Goal: Information Seeking & Learning: Learn about a topic

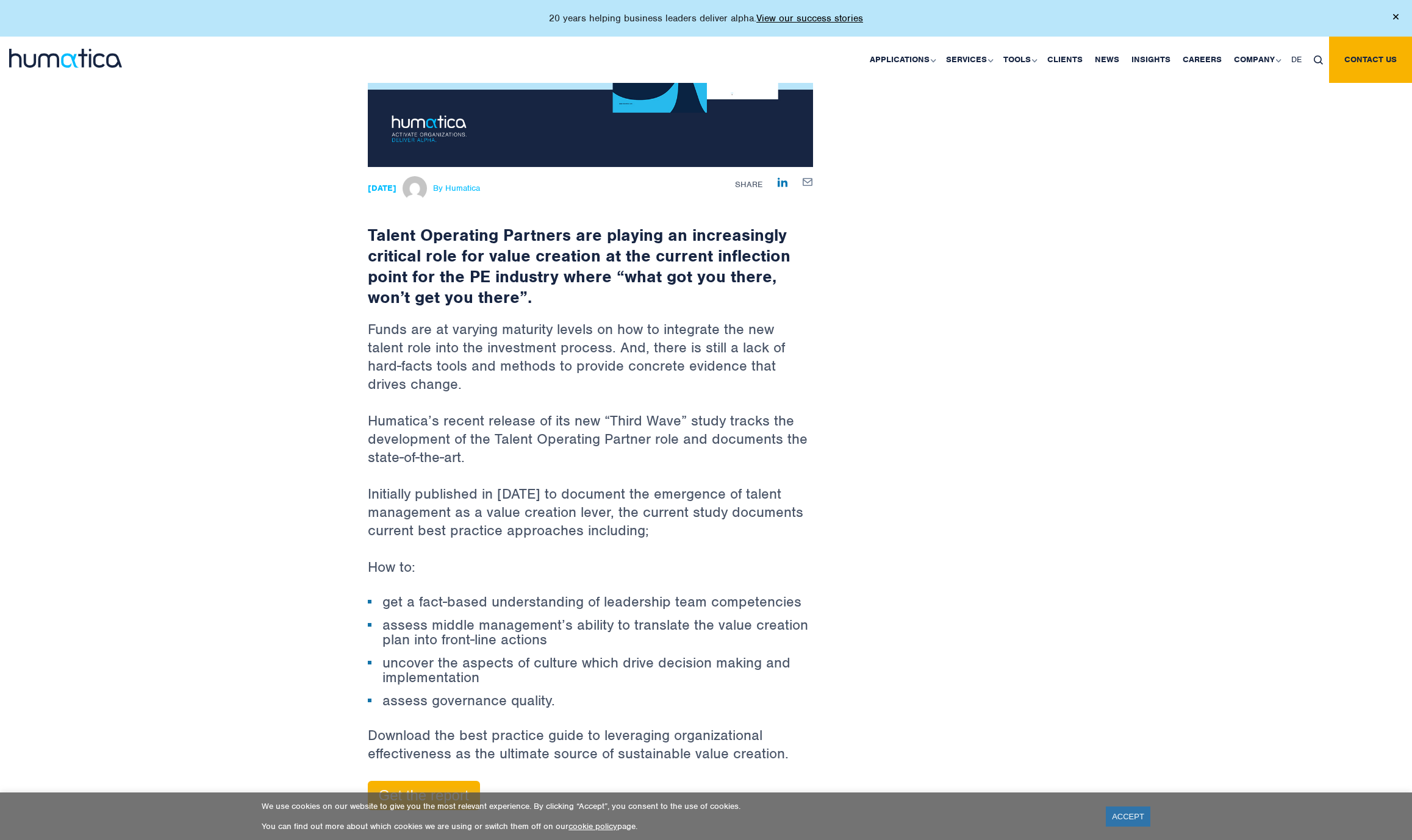
scroll to position [305, 0]
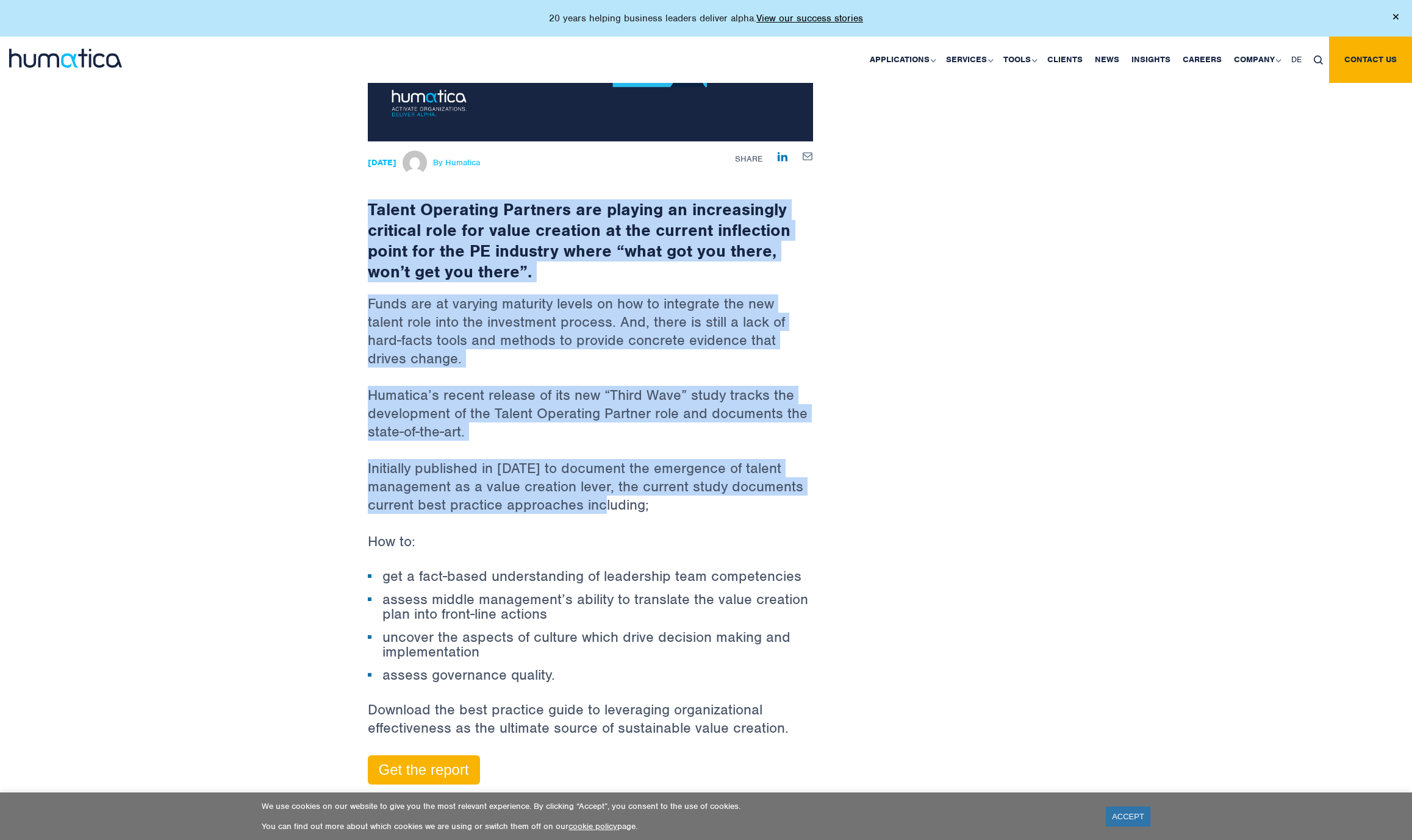
drag, startPoint x: 369, startPoint y: 209, endPoint x: 619, endPoint y: 486, distance: 373.1
click at [619, 486] on div "Talent Operating Partners are playing an increasingly critical role for value c…" at bounding box center [590, 472] width 445 height 662
click at [621, 489] on p "Initially published in [DATE] to document the emergence of talent management as…" at bounding box center [590, 495] width 445 height 73
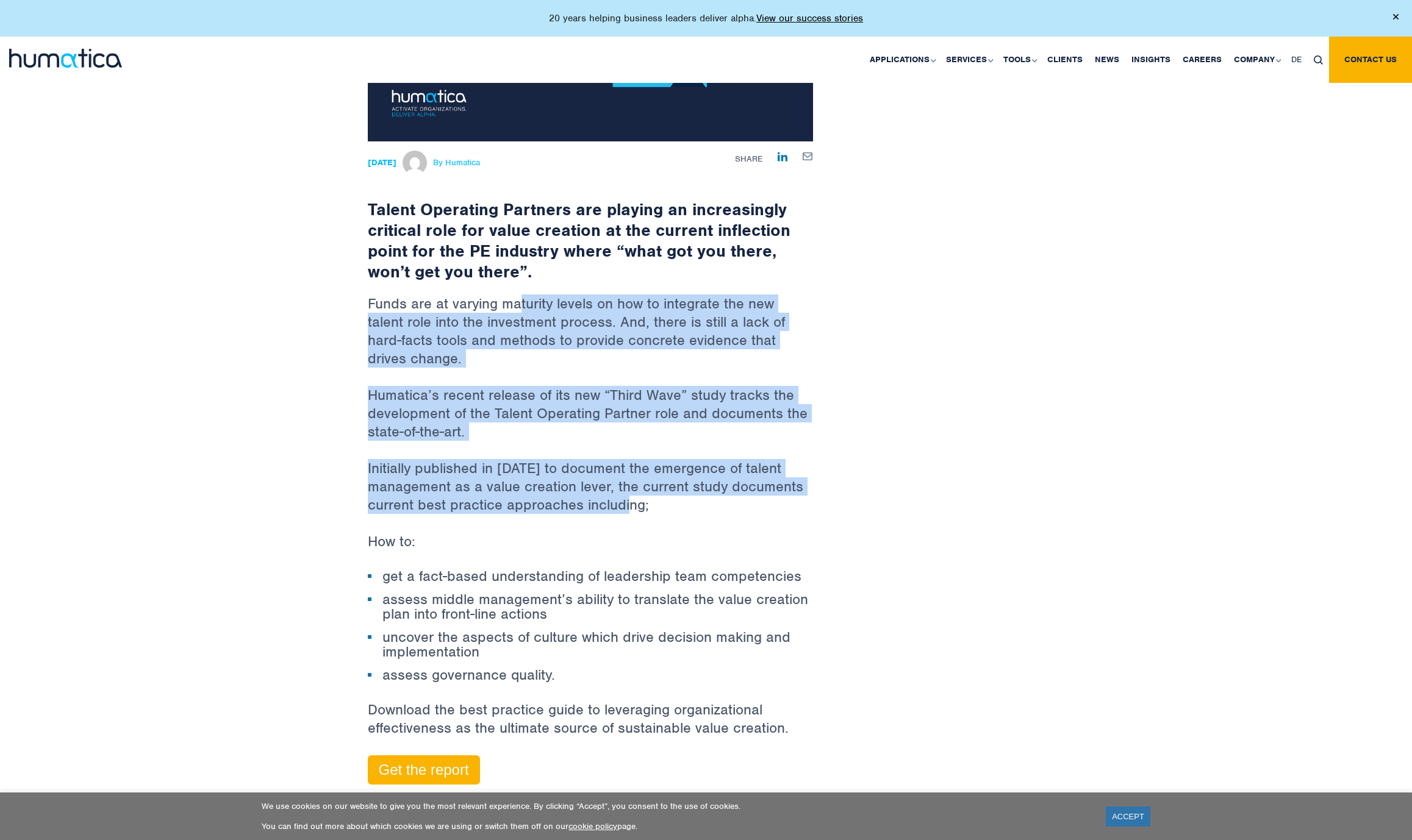
drag, startPoint x: 642, startPoint y: 487, endPoint x: 492, endPoint y: 256, distance: 275.4
click at [507, 274] on div "Talent Operating Partners are playing an increasingly critical role for value c…" at bounding box center [590, 472] width 445 height 662
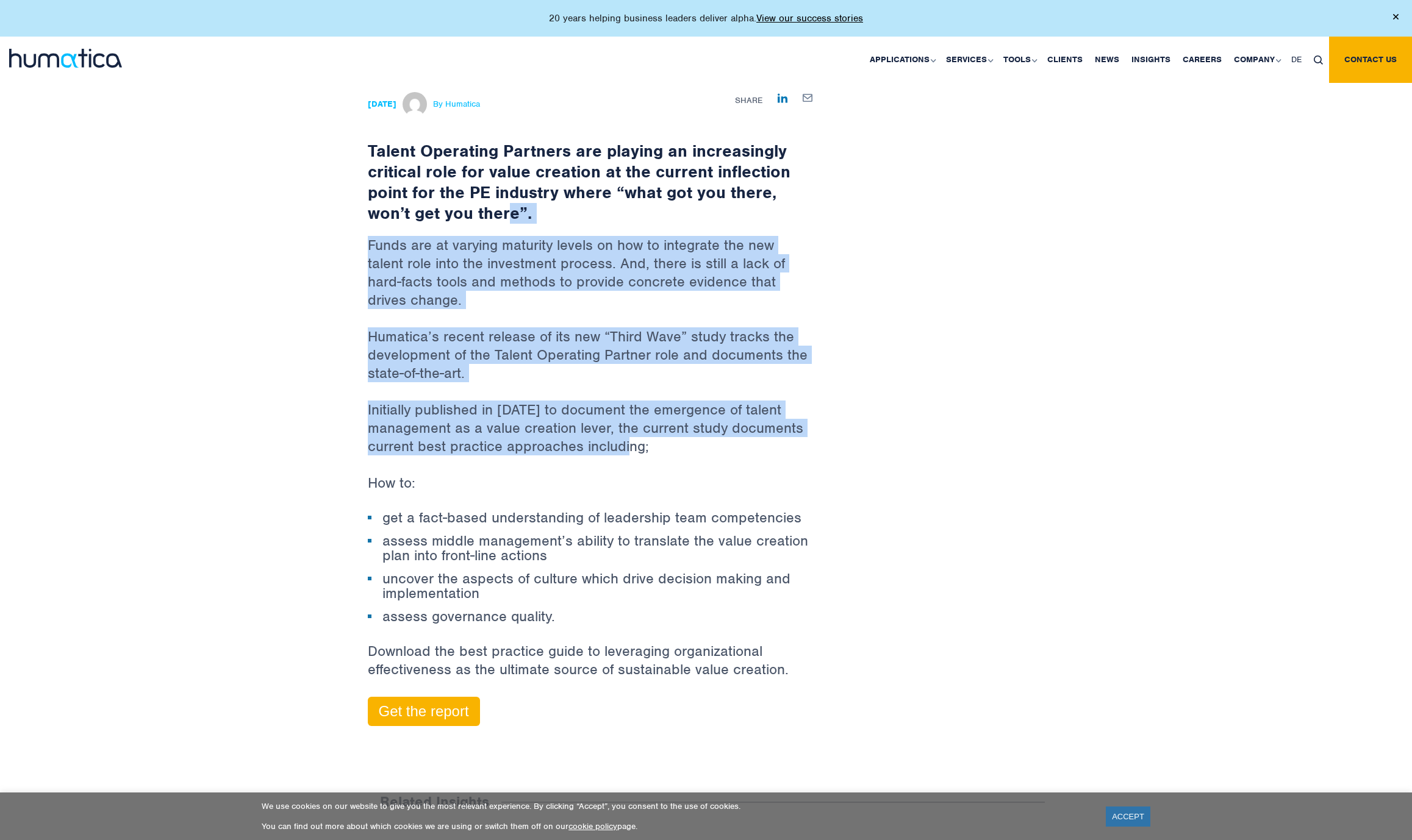
scroll to position [549, 0]
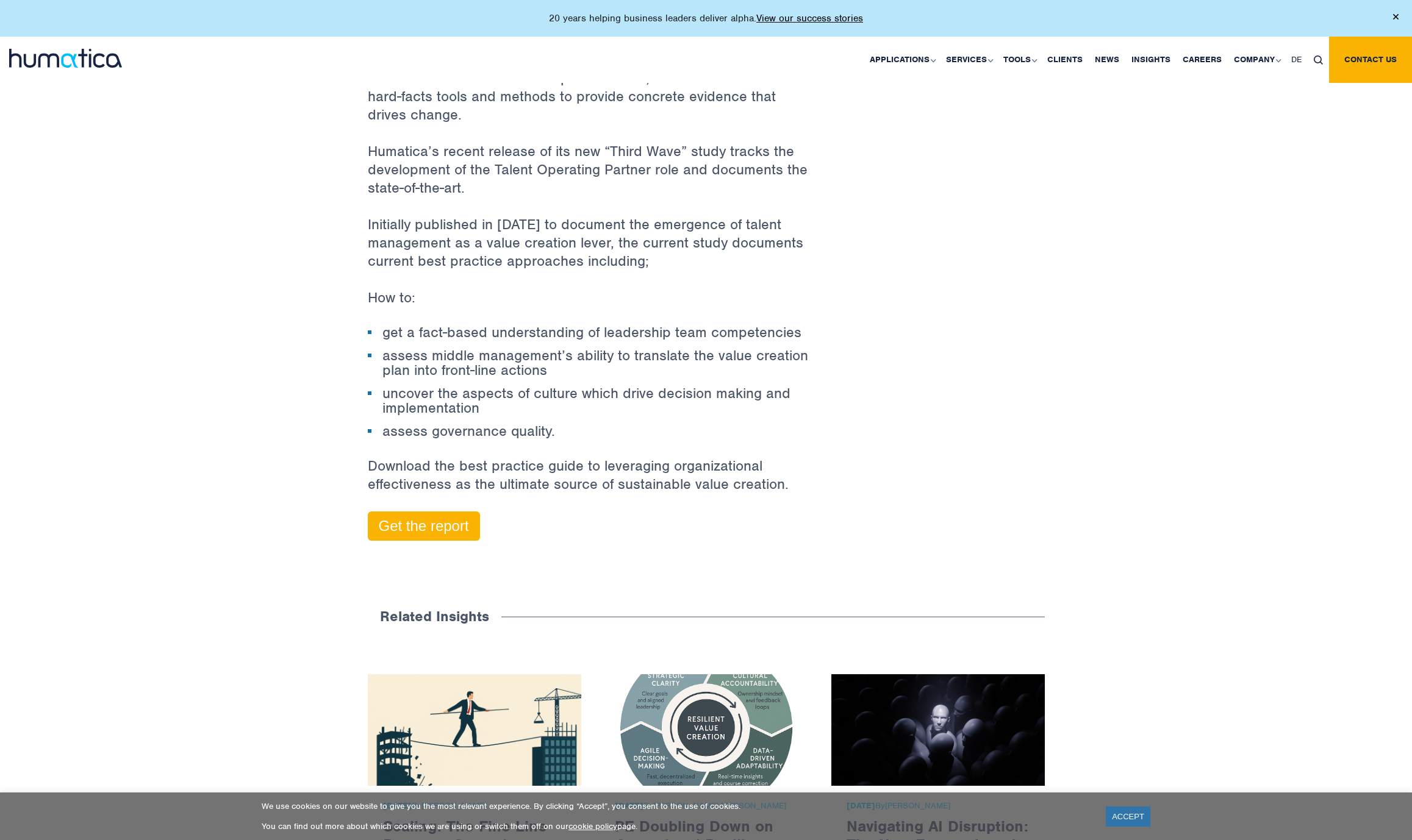
click at [689, 289] on p "How to:" at bounding box center [590, 307] width 445 height 37
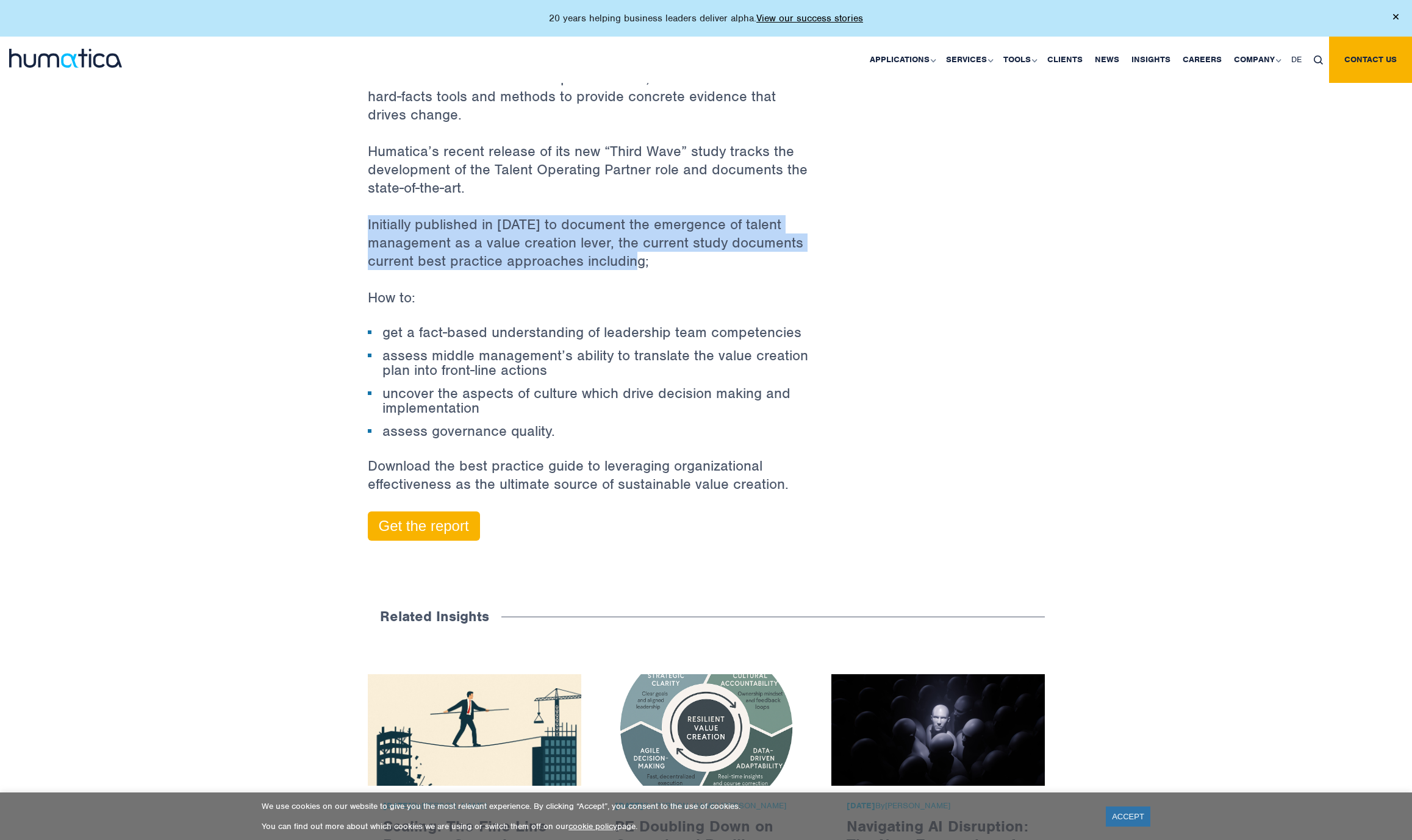
drag, startPoint x: 663, startPoint y: 249, endPoint x: 463, endPoint y: 161, distance: 218.5
click at [479, 169] on div "Talent Operating Partners are playing an increasingly critical role for value c…" at bounding box center [590, 228] width 445 height 662
click at [462, 161] on p "Humatica’s recent release of its new “Third Wave” study tracks the development …" at bounding box center [590, 178] width 445 height 73
drag, startPoint x: 462, startPoint y: 161, endPoint x: 629, endPoint y: 237, distance: 183.5
click at [618, 233] on div "Talent Operating Partners are playing an increasingly critical role for value c…" at bounding box center [590, 228] width 445 height 662
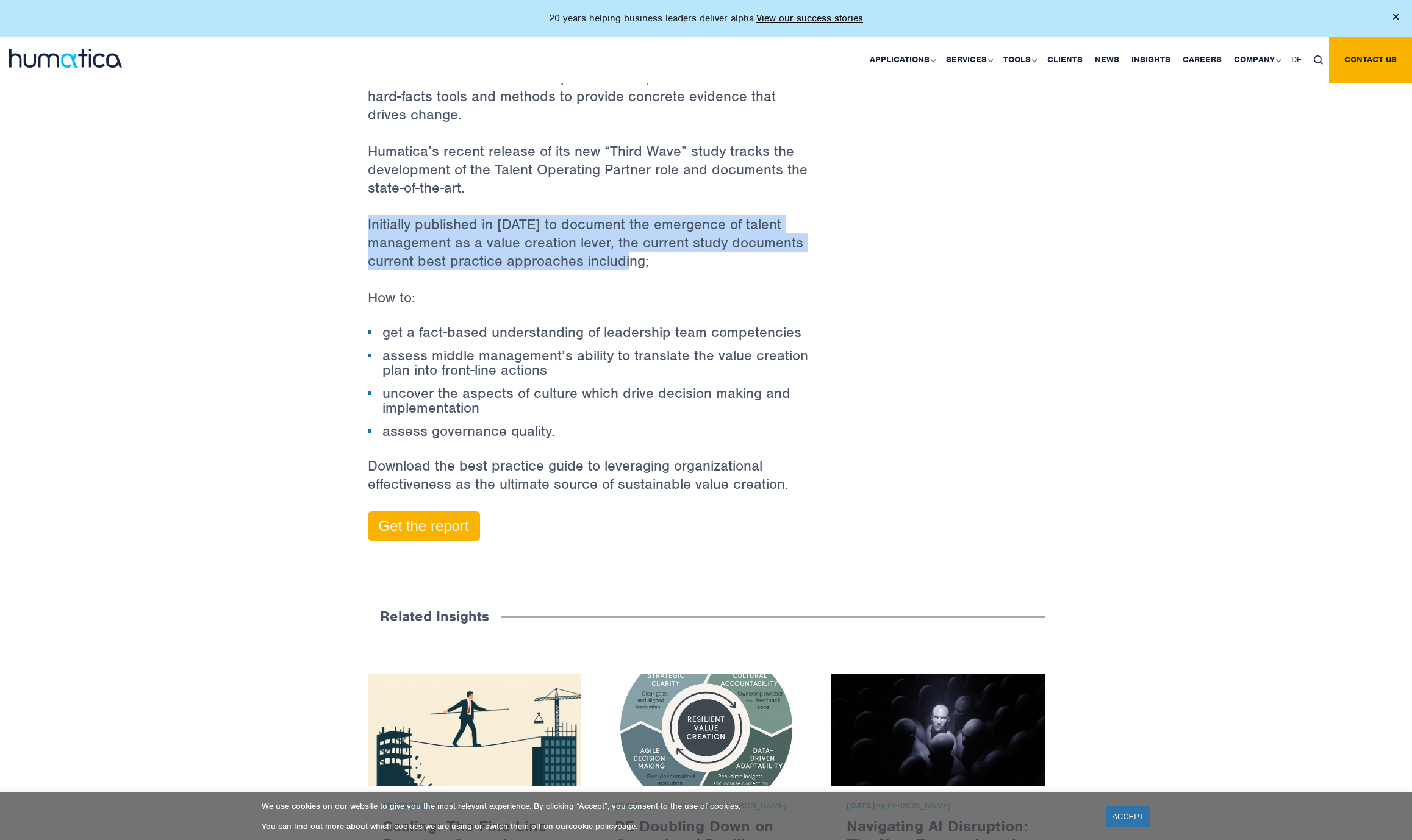
click at [630, 237] on p "Initially published in [DATE] to document the emergence of talent management as…" at bounding box center [590, 251] width 445 height 73
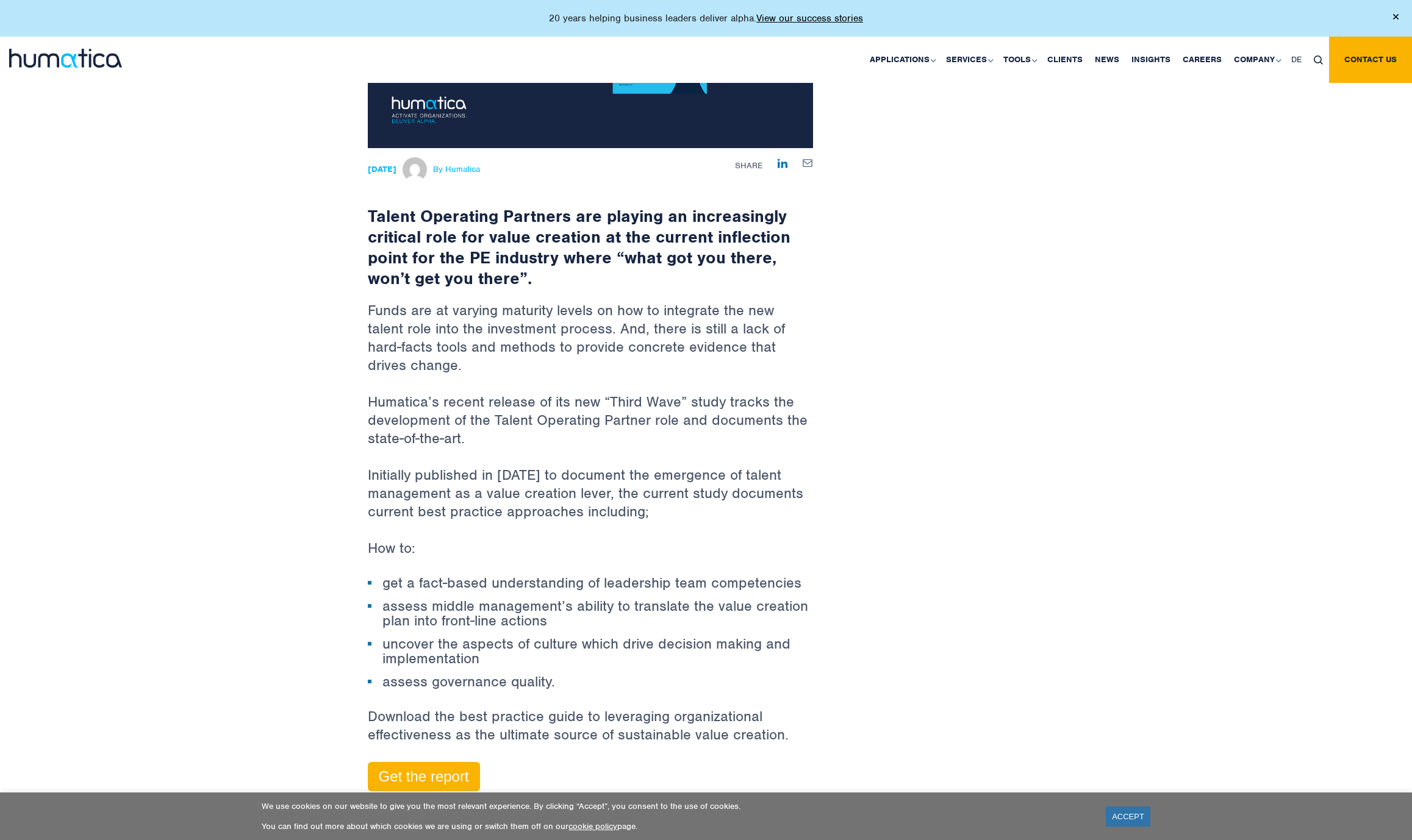
scroll to position [183, 0]
